Goal: Transaction & Acquisition: Purchase product/service

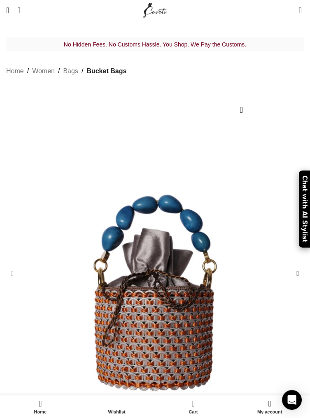
click at [96, 66] on link "Bucket Bags" at bounding box center [106, 71] width 40 height 11
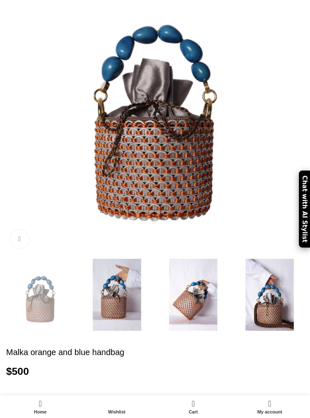
scroll to position [161, 0]
